Goal: Task Accomplishment & Management: Use online tool/utility

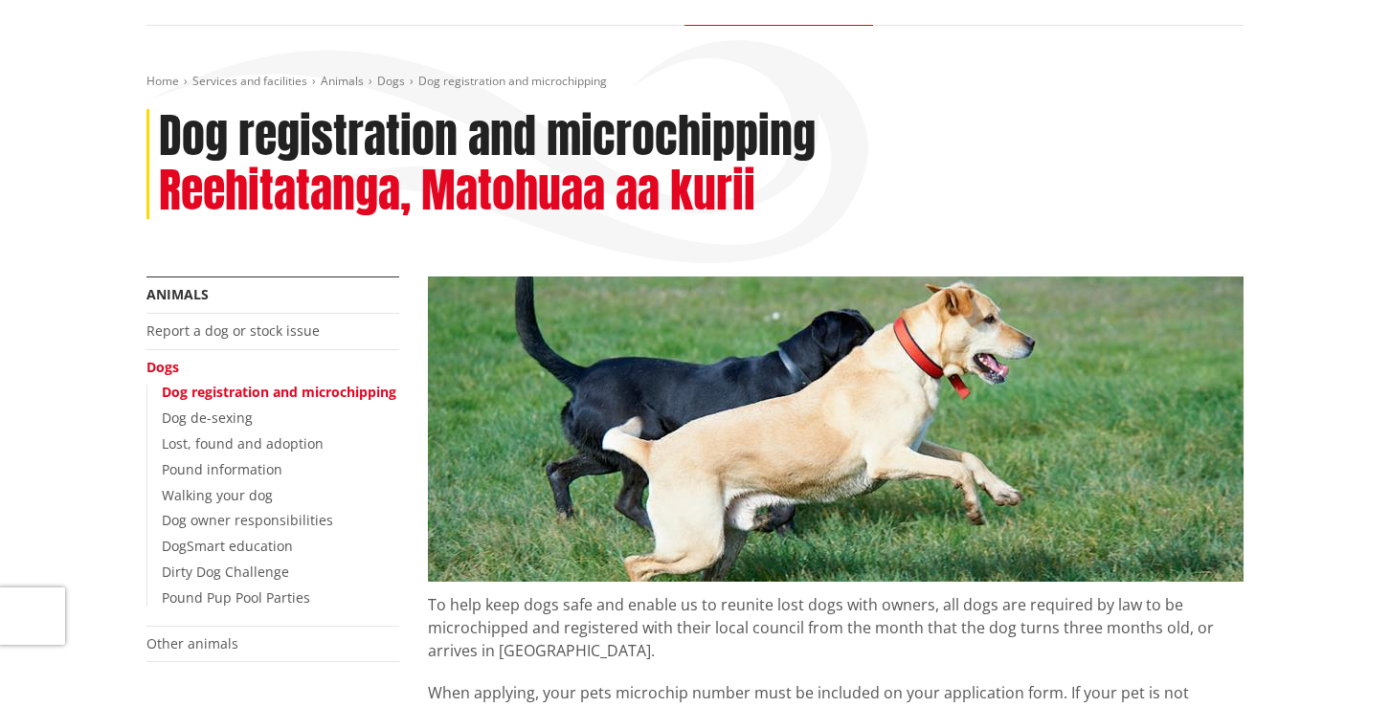
scroll to position [167, 0]
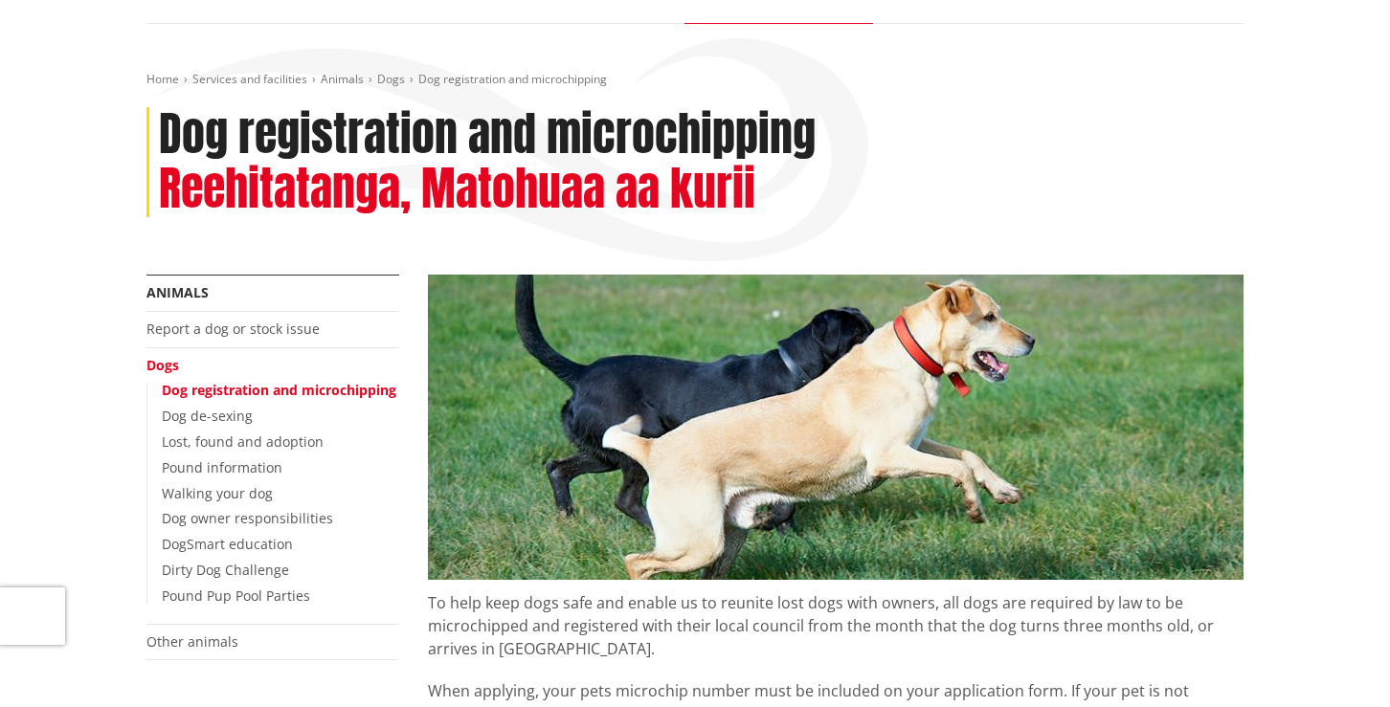
click at [378, 390] on link "Dog registration and microchipping" at bounding box center [279, 390] width 234 height 18
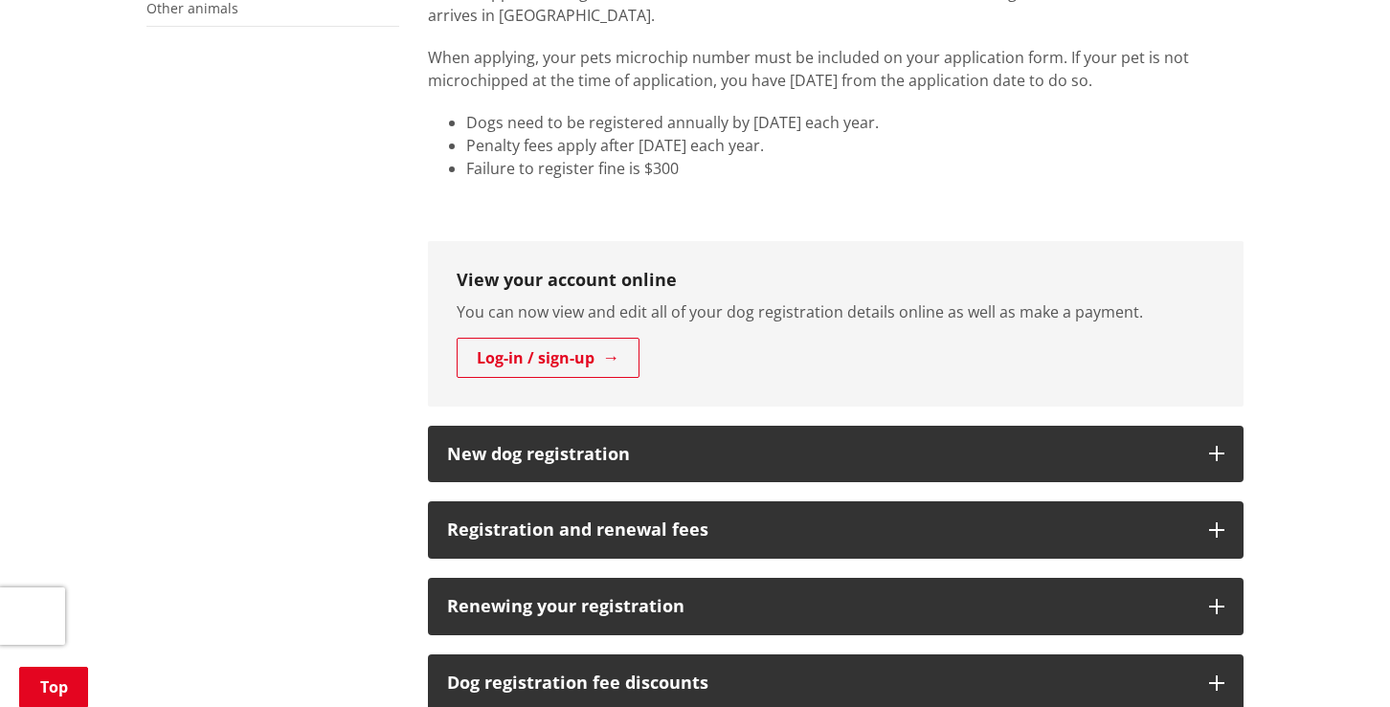
scroll to position [802, 0]
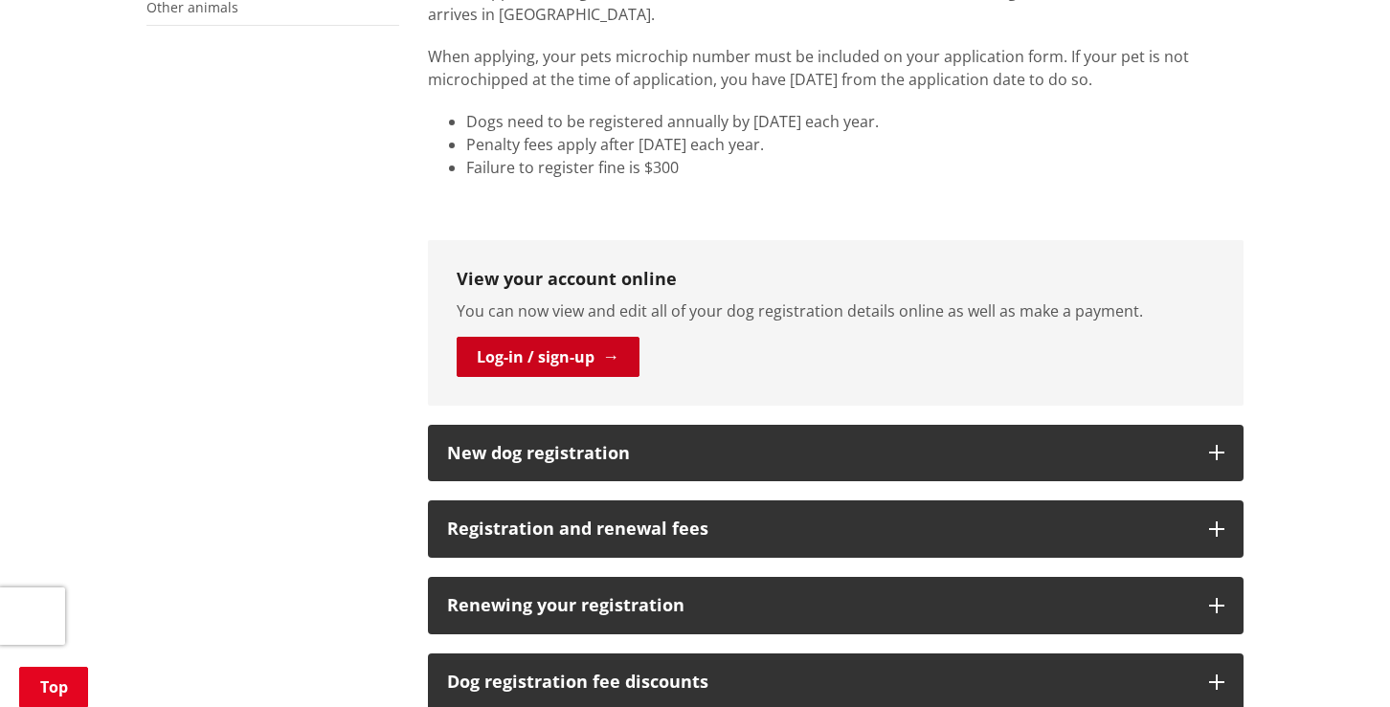
click at [523, 357] on link "Log-in / sign-up" at bounding box center [548, 357] width 183 height 40
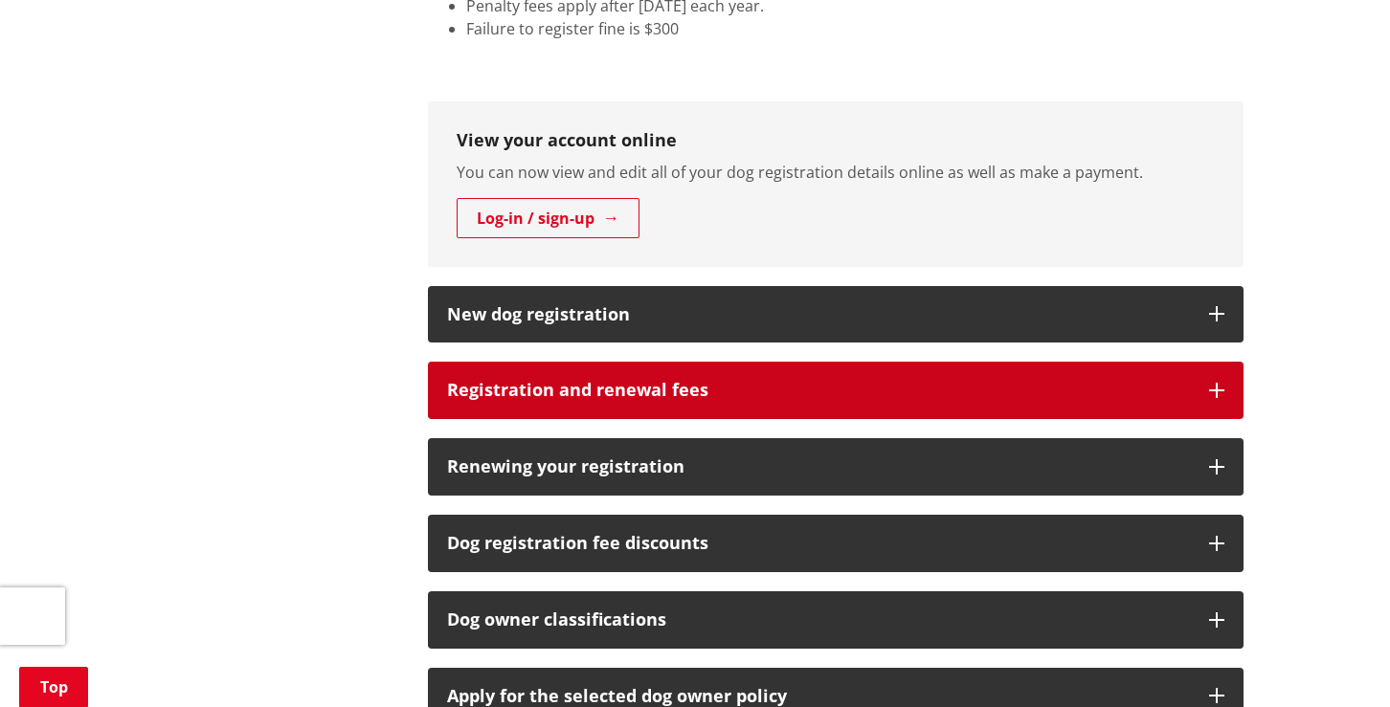
scroll to position [943, 0]
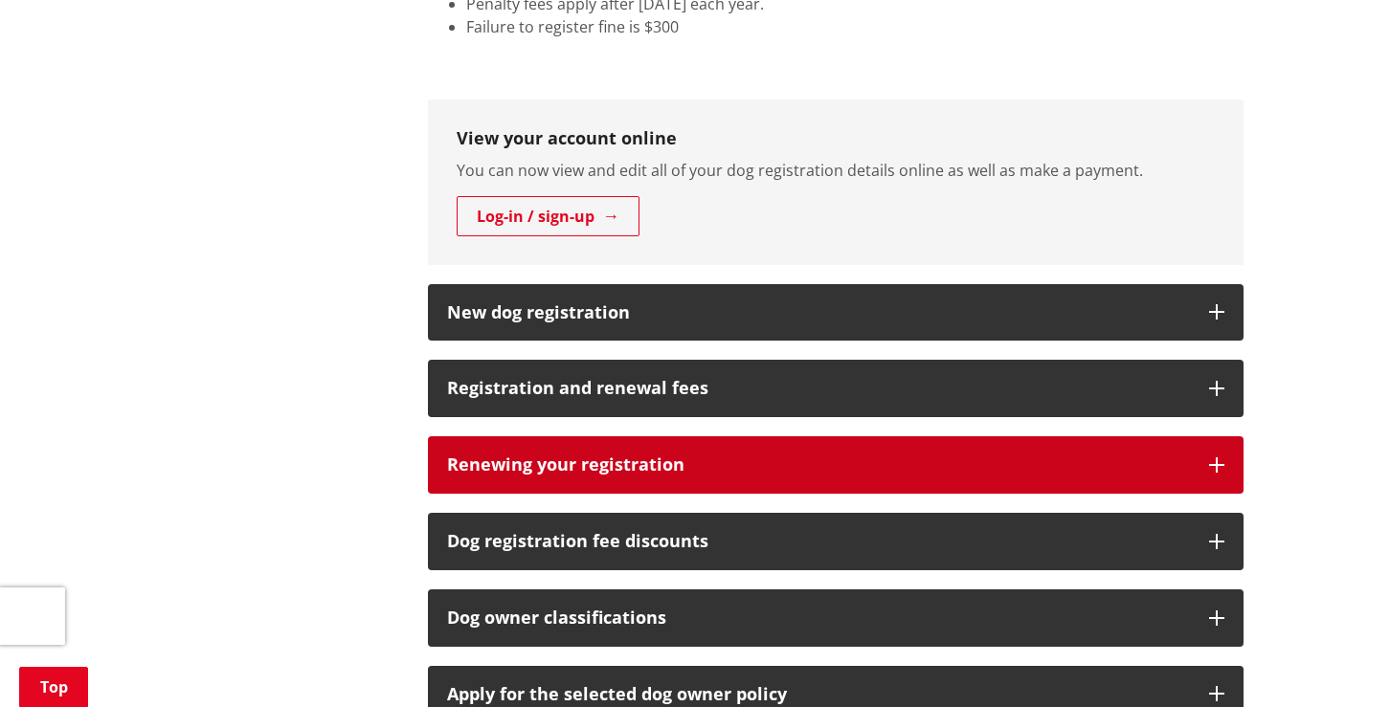
click at [1217, 461] on icon "button" at bounding box center [1216, 465] width 15 height 15
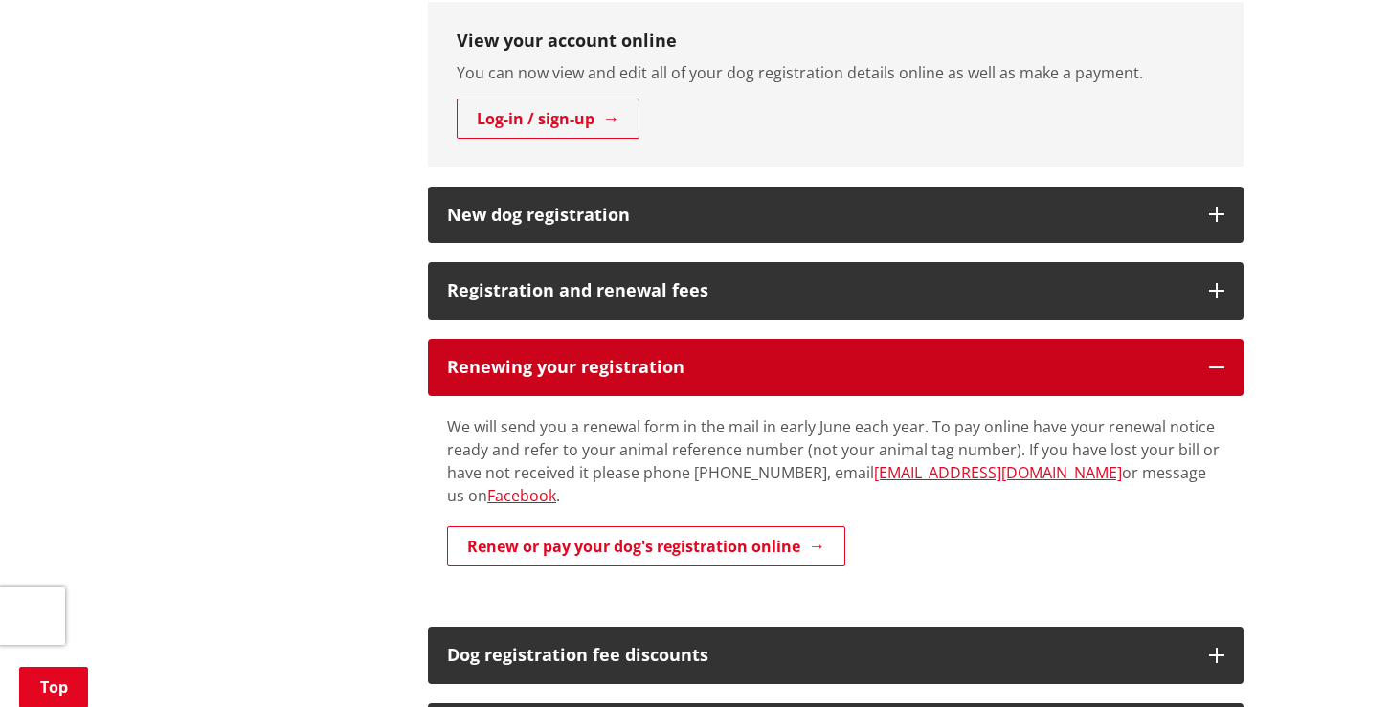
scroll to position [1042, 0]
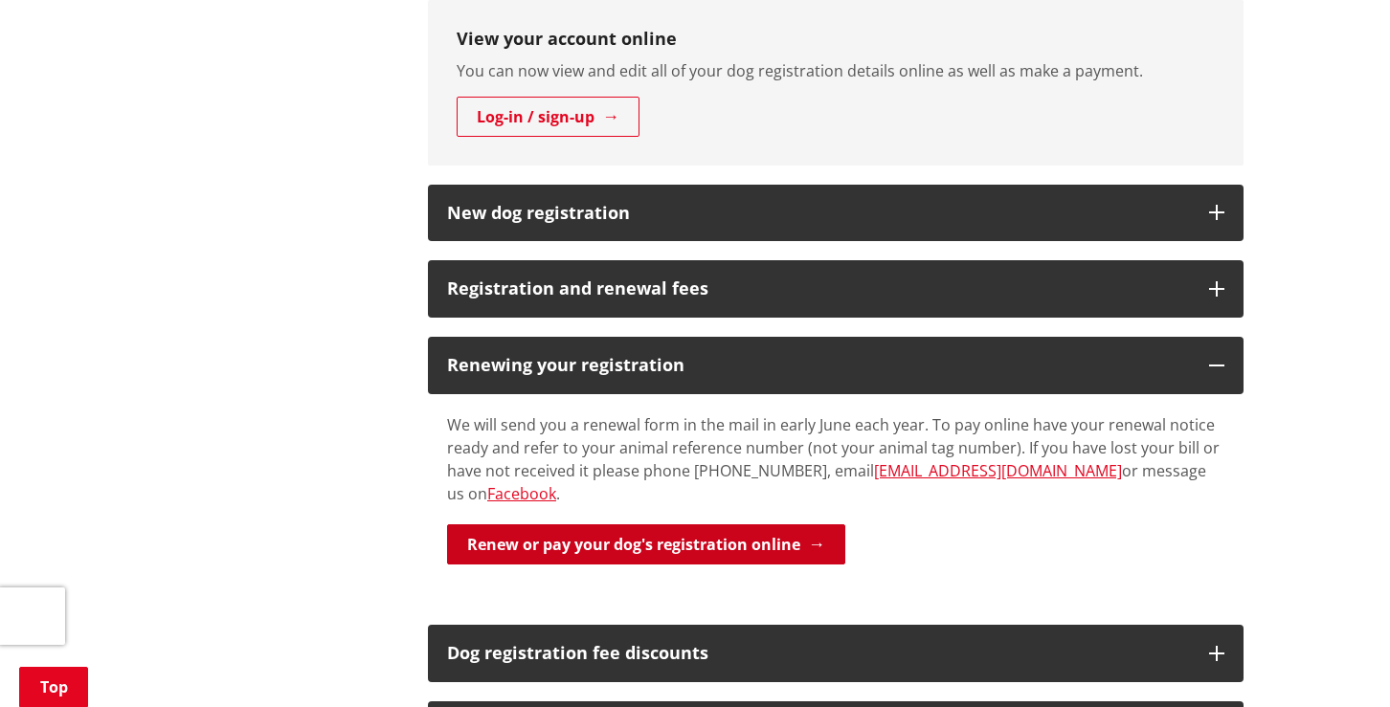
click at [808, 525] on link "Renew or pay your dog's registration online" at bounding box center [646, 545] width 398 height 40
